Goal: Task Accomplishment & Management: Manage account settings

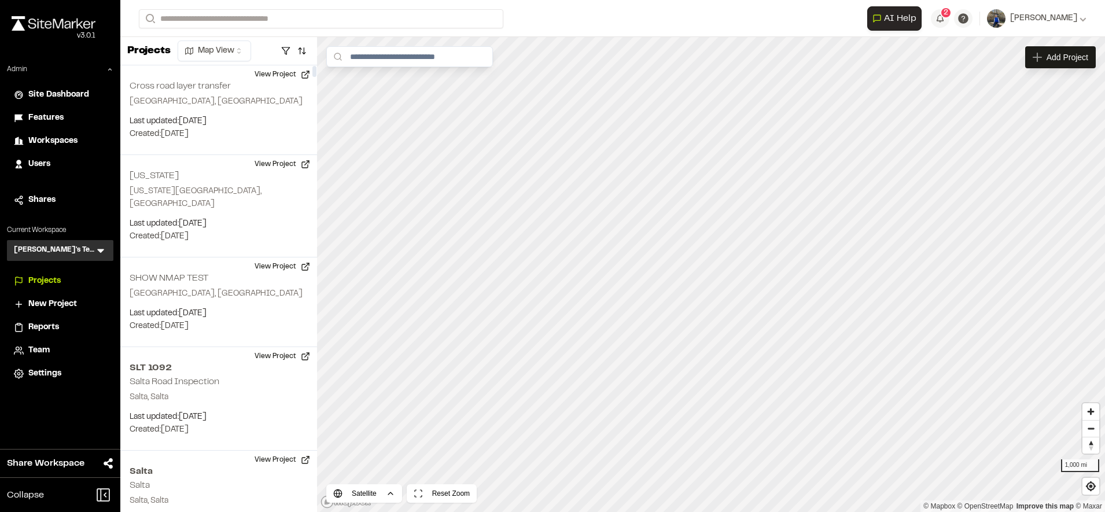
click at [50, 348] on div "Team" at bounding box center [67, 350] width 78 height 13
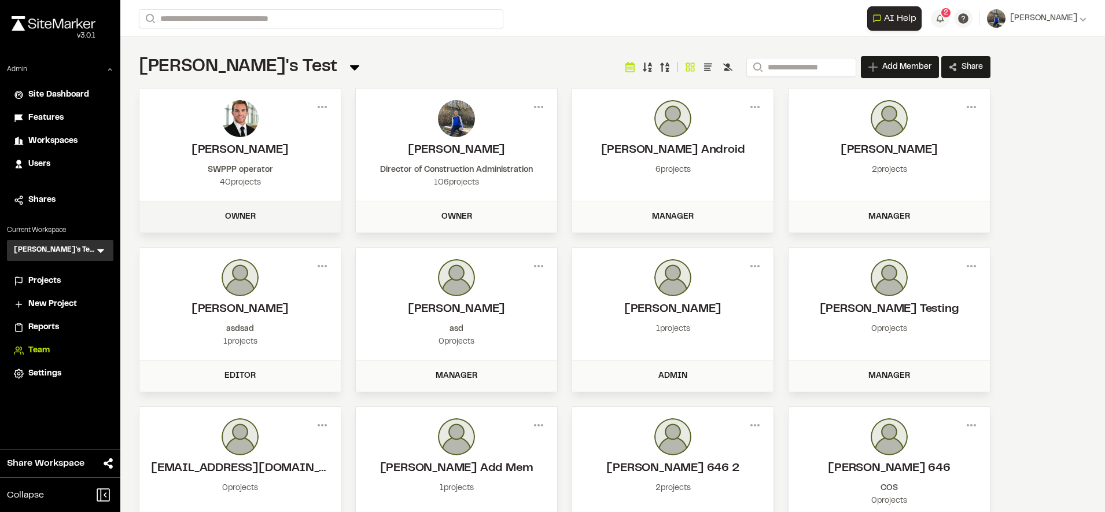
click at [275, 214] on div "Owner" at bounding box center [239, 217] width 187 height 13
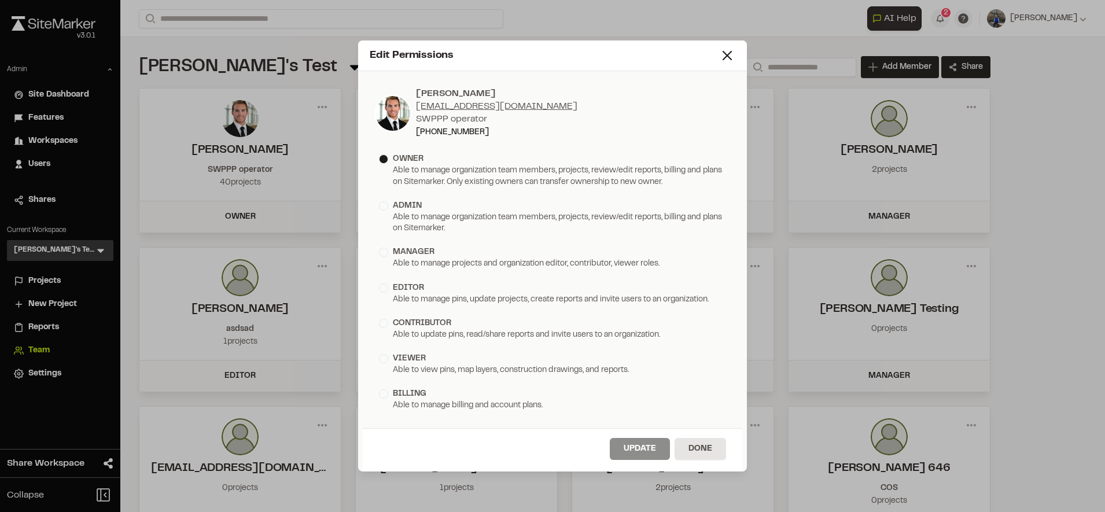
click at [414, 242] on div "manager [PERSON_NAME] to manage projects and organization editor, contributor, …" at bounding box center [552, 257] width 356 height 33
click at [415, 245] on div "manager [PERSON_NAME] to manage projects and organization editor, contributor, …" at bounding box center [552, 257] width 356 height 33
click at [421, 251] on div "manager" at bounding box center [414, 252] width 42 height 13
click at [622, 438] on button "Update" at bounding box center [640, 449] width 60 height 22
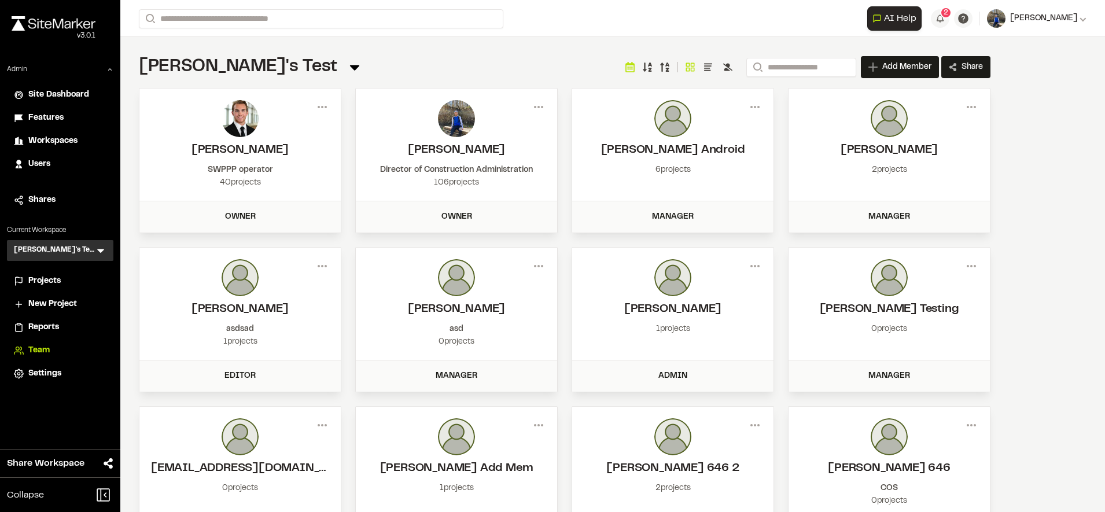
click at [1027, 22] on span "[PERSON_NAME]" at bounding box center [1043, 18] width 67 height 13
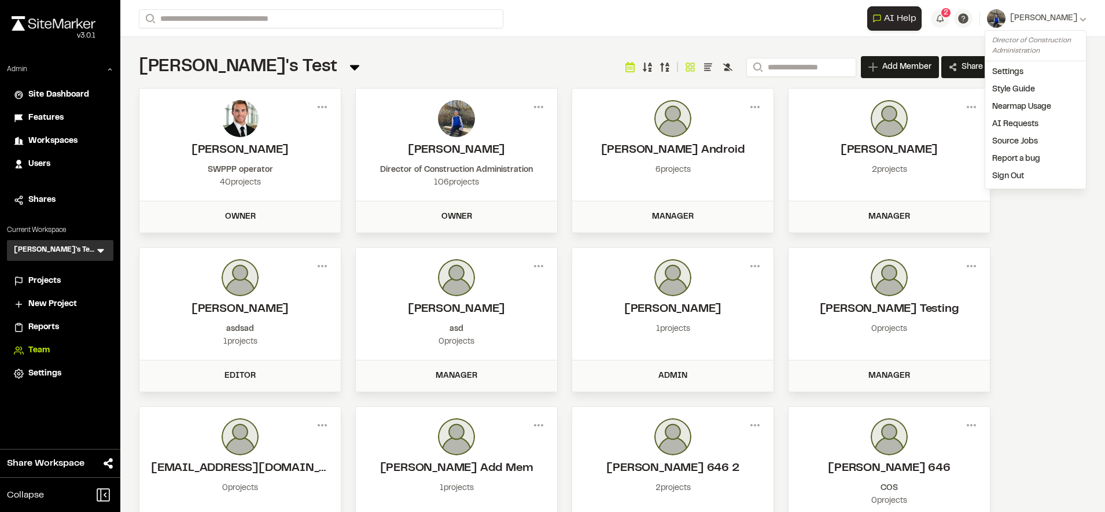
click at [1002, 176] on link "Sign Out" at bounding box center [1035, 176] width 101 height 17
